Goal: Transaction & Acquisition: Download file/media

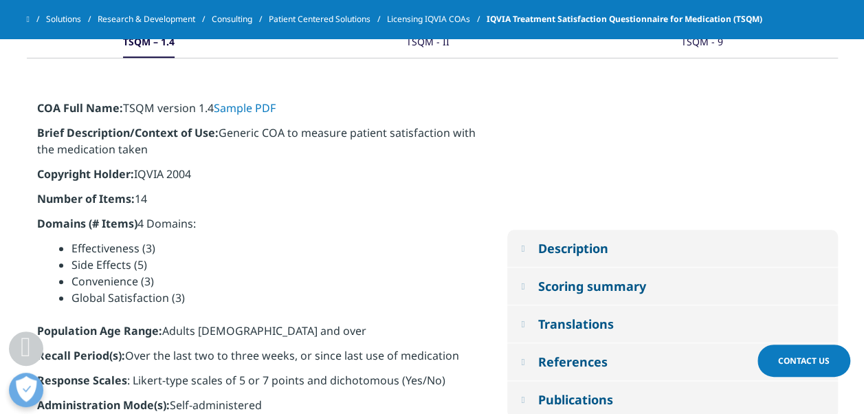
scroll to position [618, 0]
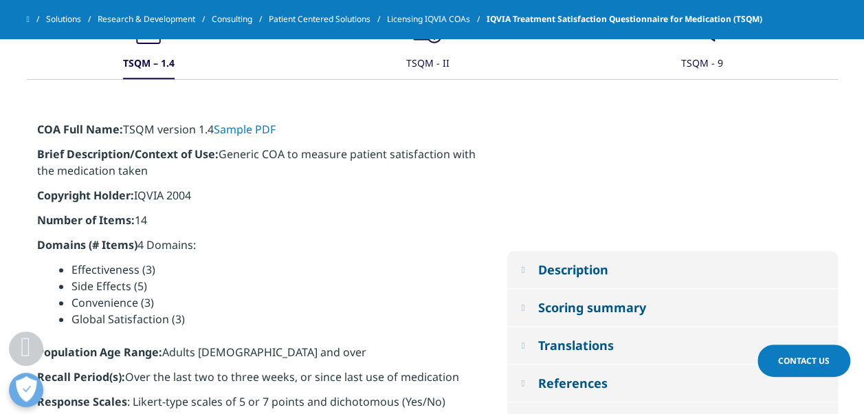
click at [245, 128] on link "Sample PDF" at bounding box center [245, 129] width 62 height 15
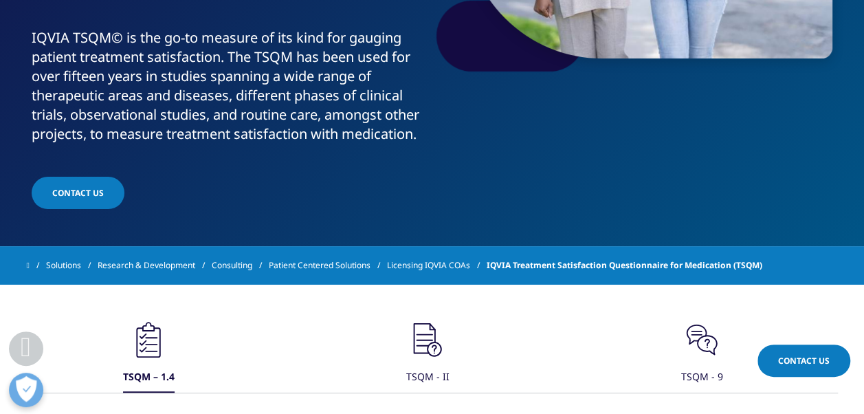
scroll to position [481, 0]
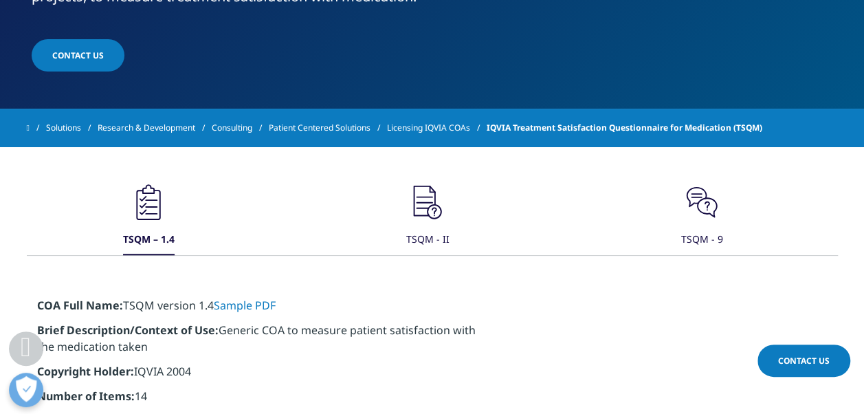
click at [697, 234] on div "TSQM - 9" at bounding box center [702, 240] width 42 height 30
click at [235, 301] on link "Sample PDF" at bounding box center [236, 305] width 62 height 15
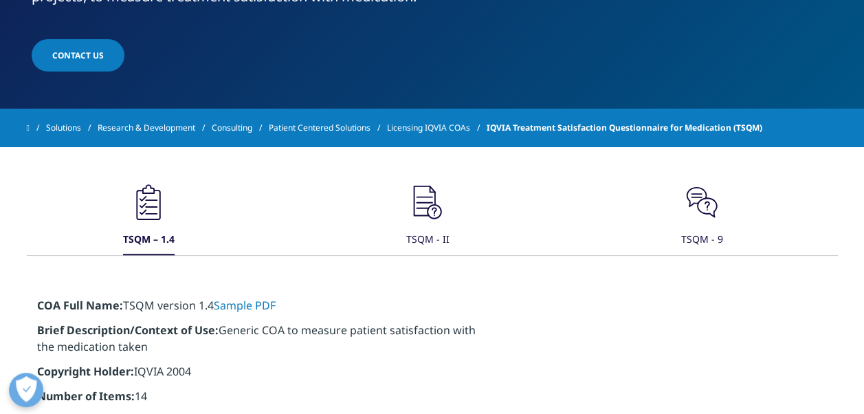
click at [223, 304] on link "Sample PDF" at bounding box center [245, 305] width 62 height 15
click at [169, 203] on icon ".cls-1{fill:#231f20;}" at bounding box center [148, 201] width 41 height 41
click at [261, 304] on link "Sample PDF" at bounding box center [236, 305] width 62 height 15
